Goal: Book appointment/travel/reservation

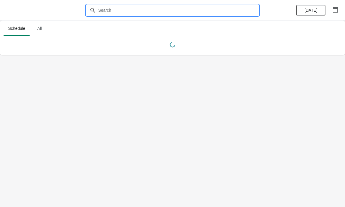
click at [184, 8] on input "text" at bounding box center [178, 10] width 161 height 11
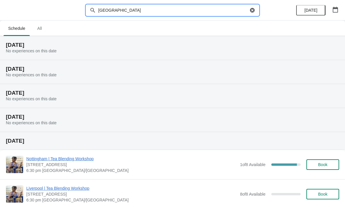
type input "[GEOGRAPHIC_DATA]"
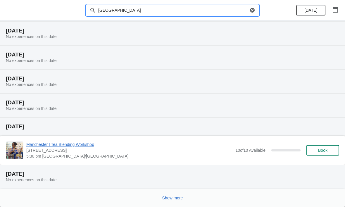
scroll to position [62, 0]
click at [173, 198] on span "Show more" at bounding box center [172, 198] width 21 height 5
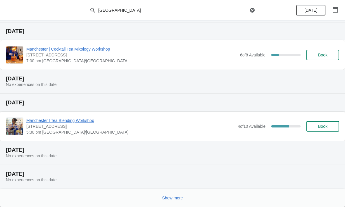
scroll to position [301, 0]
click at [174, 200] on span "Show more" at bounding box center [172, 198] width 21 height 5
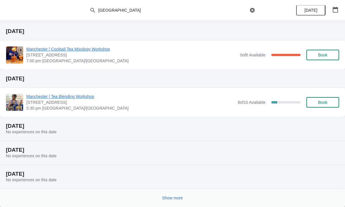
scroll to position [540, 0]
click at [178, 201] on button "Show more" at bounding box center [172, 198] width 25 height 11
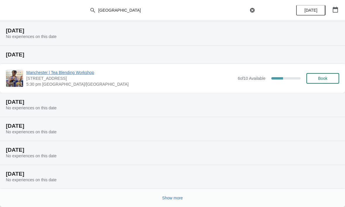
scroll to position [778, 0]
click at [171, 202] on button "Show more" at bounding box center [172, 198] width 25 height 11
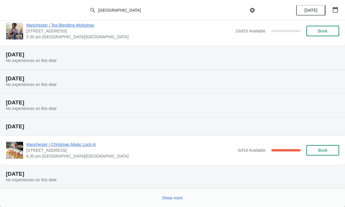
scroll to position [1017, 0]
click at [180, 202] on button "Show more" at bounding box center [172, 198] width 25 height 11
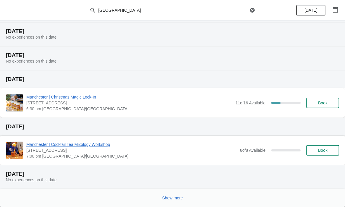
scroll to position [1279, 0]
click at [71, 95] on span "Manchester | Christmas Magic Lock-In" at bounding box center [129, 97] width 206 height 6
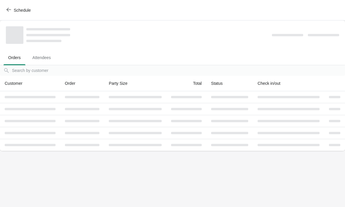
scroll to position [0, 0]
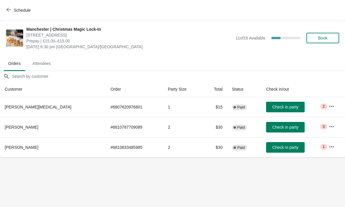
click at [315, 41] on button "Book" at bounding box center [323, 38] width 33 height 11
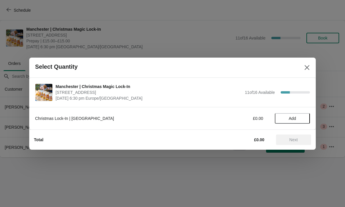
click at [292, 118] on span "Add" at bounding box center [292, 118] width 7 height 5
click at [303, 116] on icon at bounding box center [302, 118] width 6 height 6
click at [291, 140] on span "Next" at bounding box center [294, 139] width 8 height 5
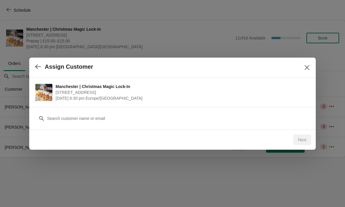
click at [305, 141] on div "Next" at bounding box center [302, 140] width 18 height 11
click at [248, 111] on div "Customer" at bounding box center [172, 115] width 275 height 16
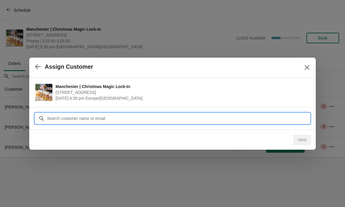
click at [240, 118] on input "Customer" at bounding box center [178, 118] width 263 height 11
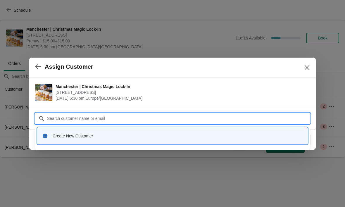
click at [99, 133] on div "Create New Customer" at bounding box center [178, 136] width 250 height 6
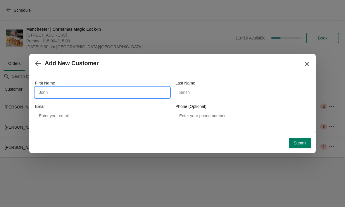
click at [91, 88] on input "First Name" at bounding box center [102, 92] width 135 height 11
type input "[PERSON_NAME]"
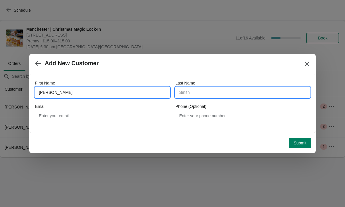
click at [206, 92] on input "Last Name" at bounding box center [242, 92] width 135 height 11
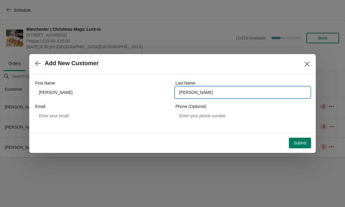
type input "[PERSON_NAME]"
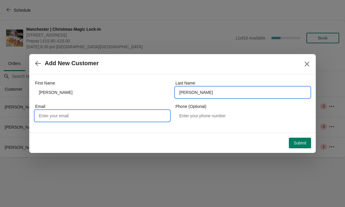
click at [114, 117] on input "Email" at bounding box center [102, 116] width 135 height 11
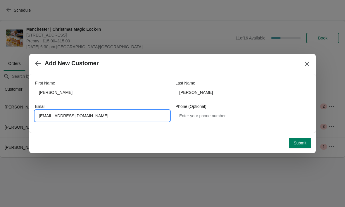
type input "[EMAIL_ADDRESS][DOMAIN_NAME]"
click at [302, 144] on span "Submit" at bounding box center [300, 143] width 13 height 5
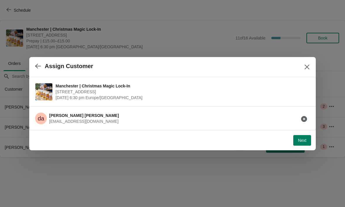
click at [305, 139] on span "Next" at bounding box center [302, 140] width 8 height 5
select select "No"
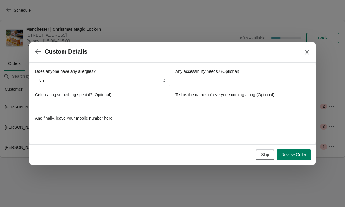
click at [227, 74] on label "Any accessibility needs? (Optional)" at bounding box center [207, 71] width 64 height 6
click at [227, 75] on input "Any accessibility needs? (Optional)" at bounding box center [242, 80] width 135 height 11
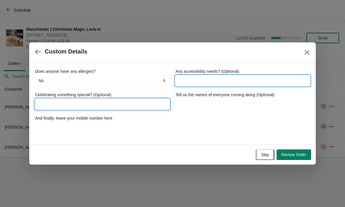
click at [87, 102] on input "Celebrating something special? (Optional)" at bounding box center [102, 104] width 135 height 11
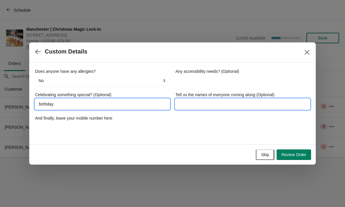
click at [217, 109] on input "Tell us the names of everyone coming along (Optional)" at bounding box center [242, 104] width 135 height 11
click at [58, 106] on input "birthday" at bounding box center [102, 104] width 135 height 11
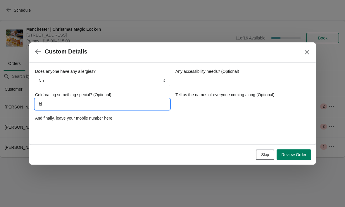
type input "b"
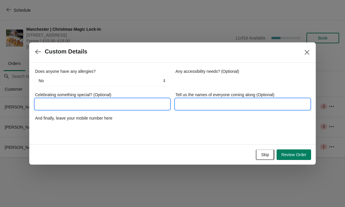
click at [213, 99] on input "Tell us the names of everyone coming along (Optional)" at bounding box center [242, 104] width 135 height 11
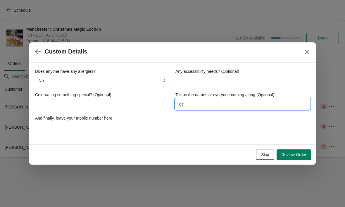
type input "g"
type input "[PERSON_NAME]"
click at [298, 158] on button "Review Order" at bounding box center [294, 154] width 35 height 11
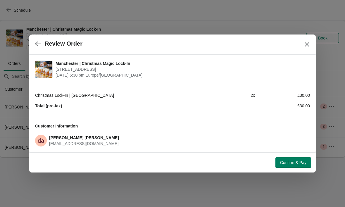
click at [284, 166] on button "Confirm & Pay" at bounding box center [294, 162] width 36 height 11
